Goal: Task Accomplishment & Management: Use online tool/utility

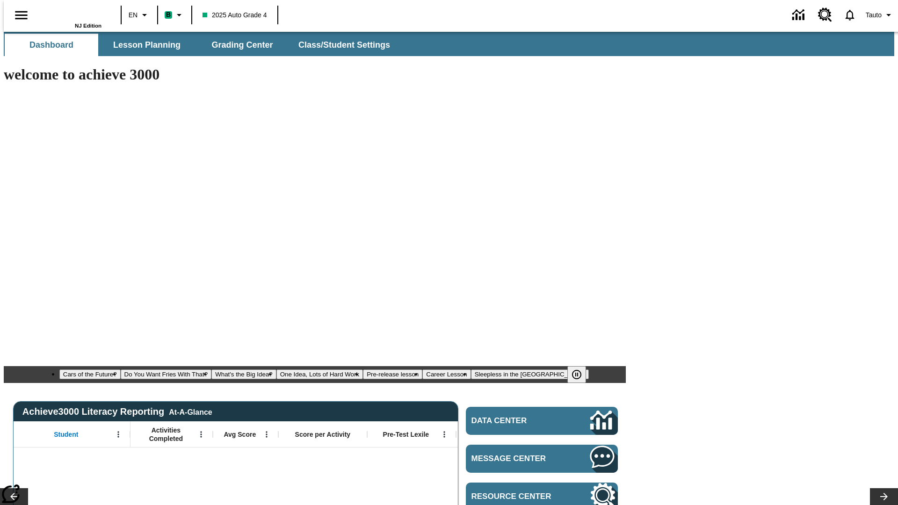
type input "-1"
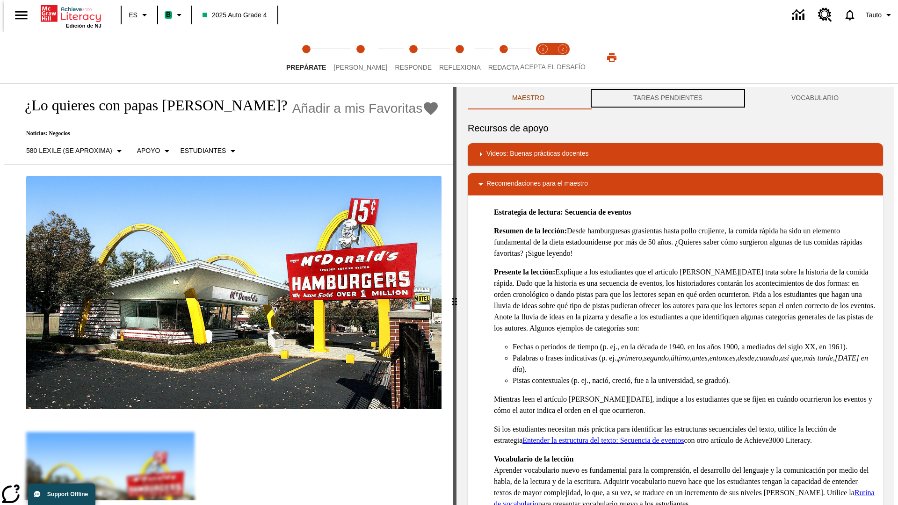
click at [668, 98] on button "TAREAS PENDIENTES" at bounding box center [668, 98] width 158 height 22
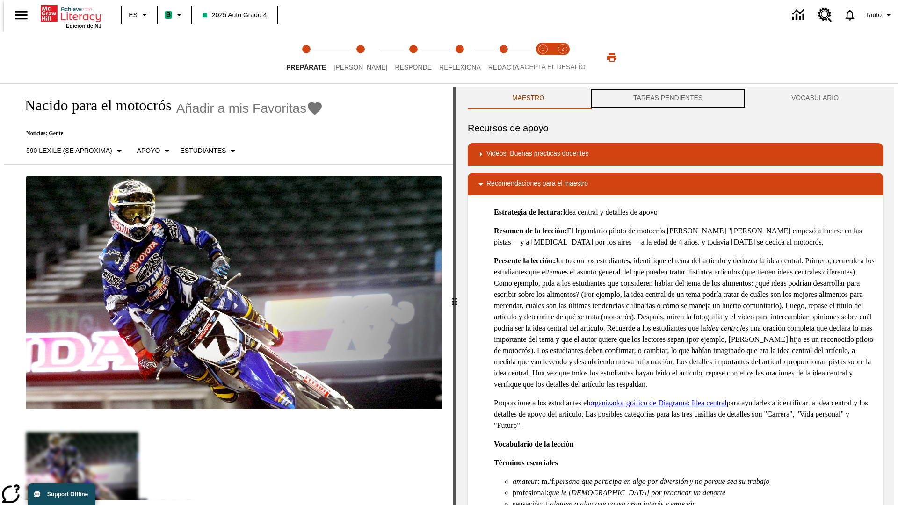
click at [668, 98] on button "TAREAS PENDIENTES" at bounding box center [668, 98] width 158 height 22
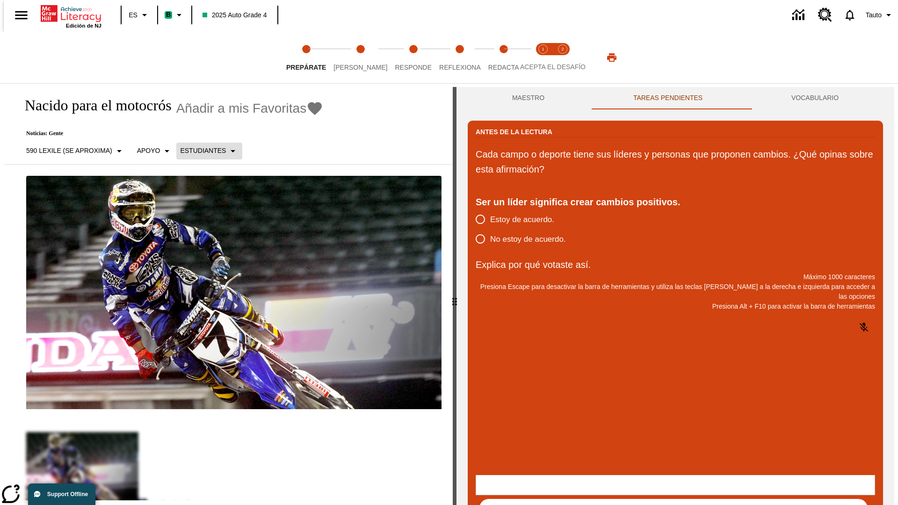
click at [203, 151] on p "Estudiantes" at bounding box center [203, 151] width 46 height 10
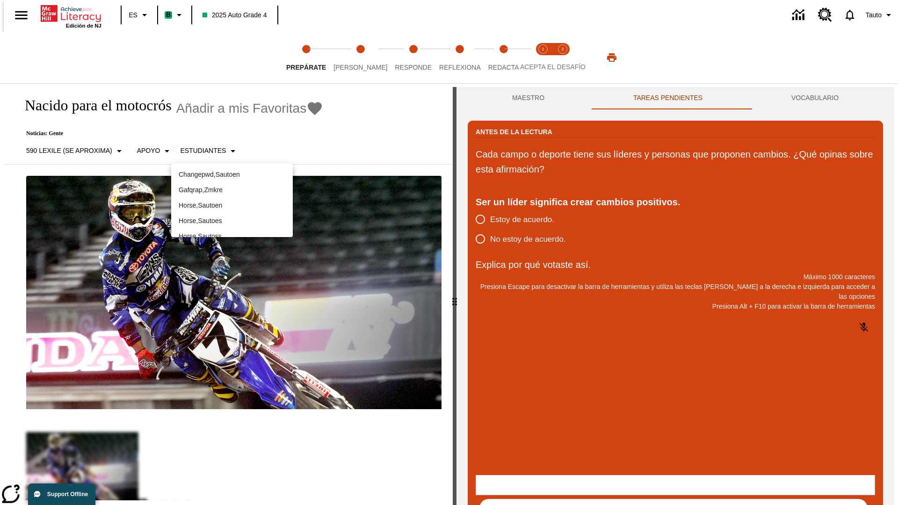
click at [232, 216] on p "Horse , Sautoes" at bounding box center [232, 221] width 107 height 10
